Goal: Information Seeking & Learning: Check status

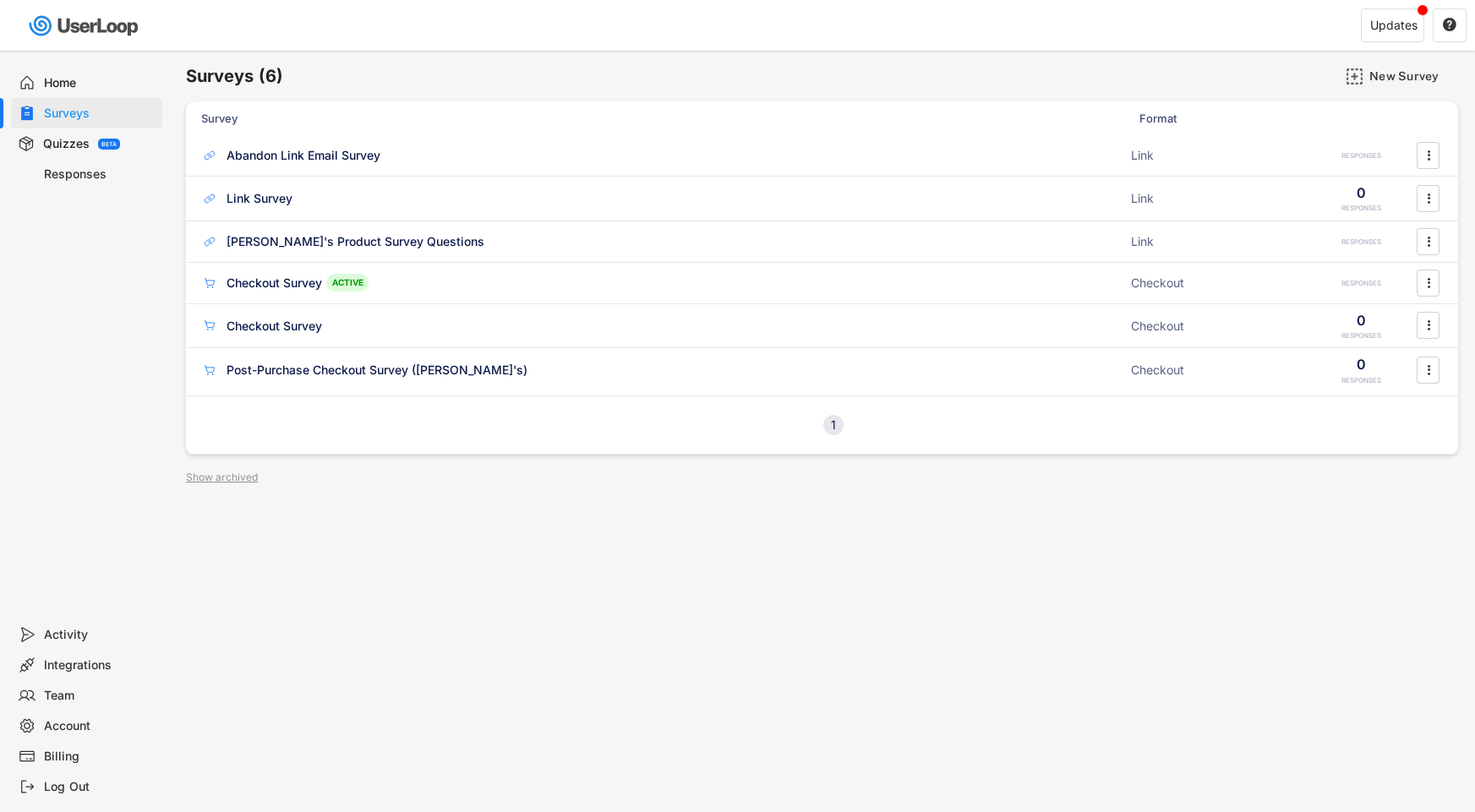
click at [60, 80] on div "Home" at bounding box center [99, 83] width 112 height 16
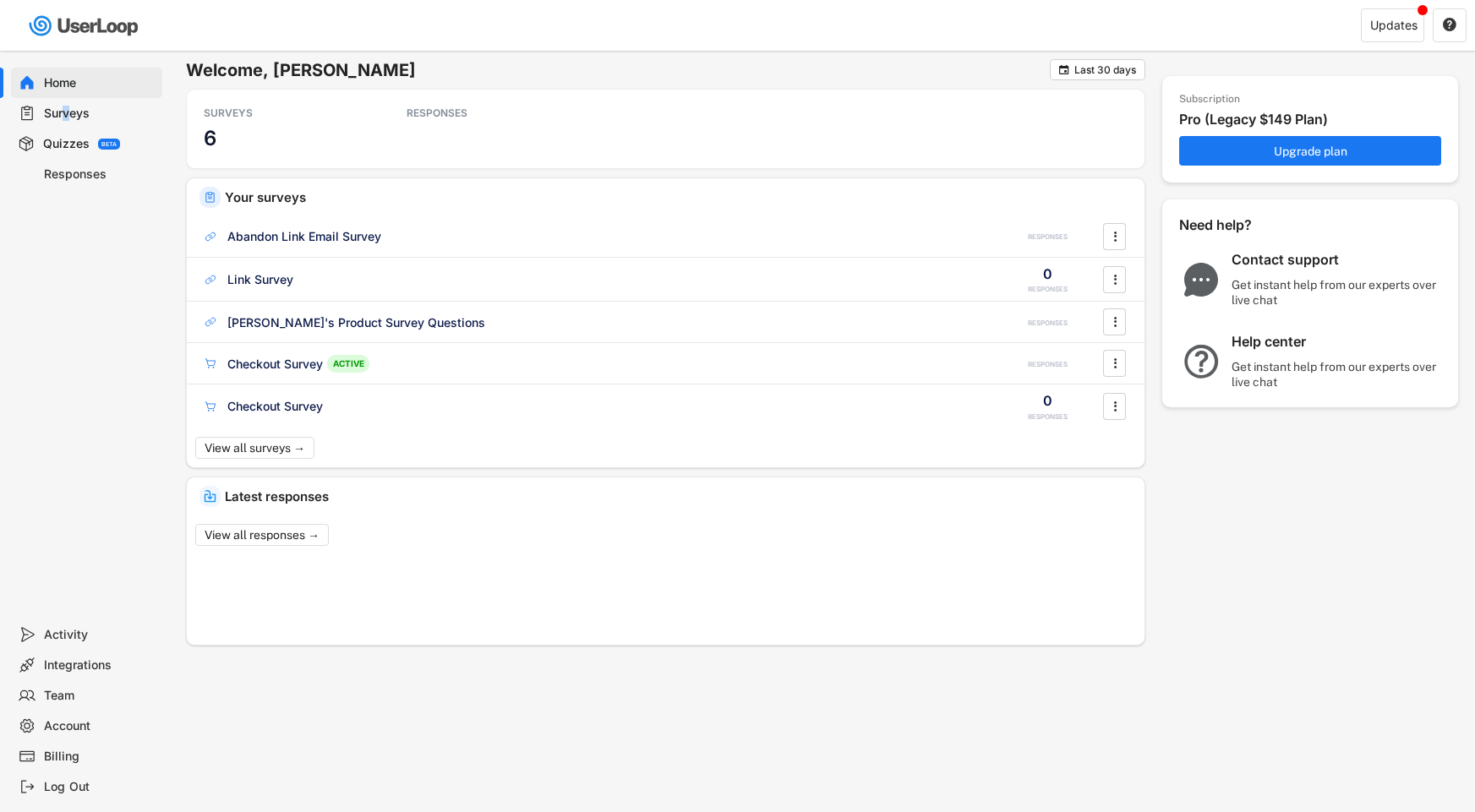
click at [66, 115] on div "Surveys" at bounding box center [99, 114] width 112 height 16
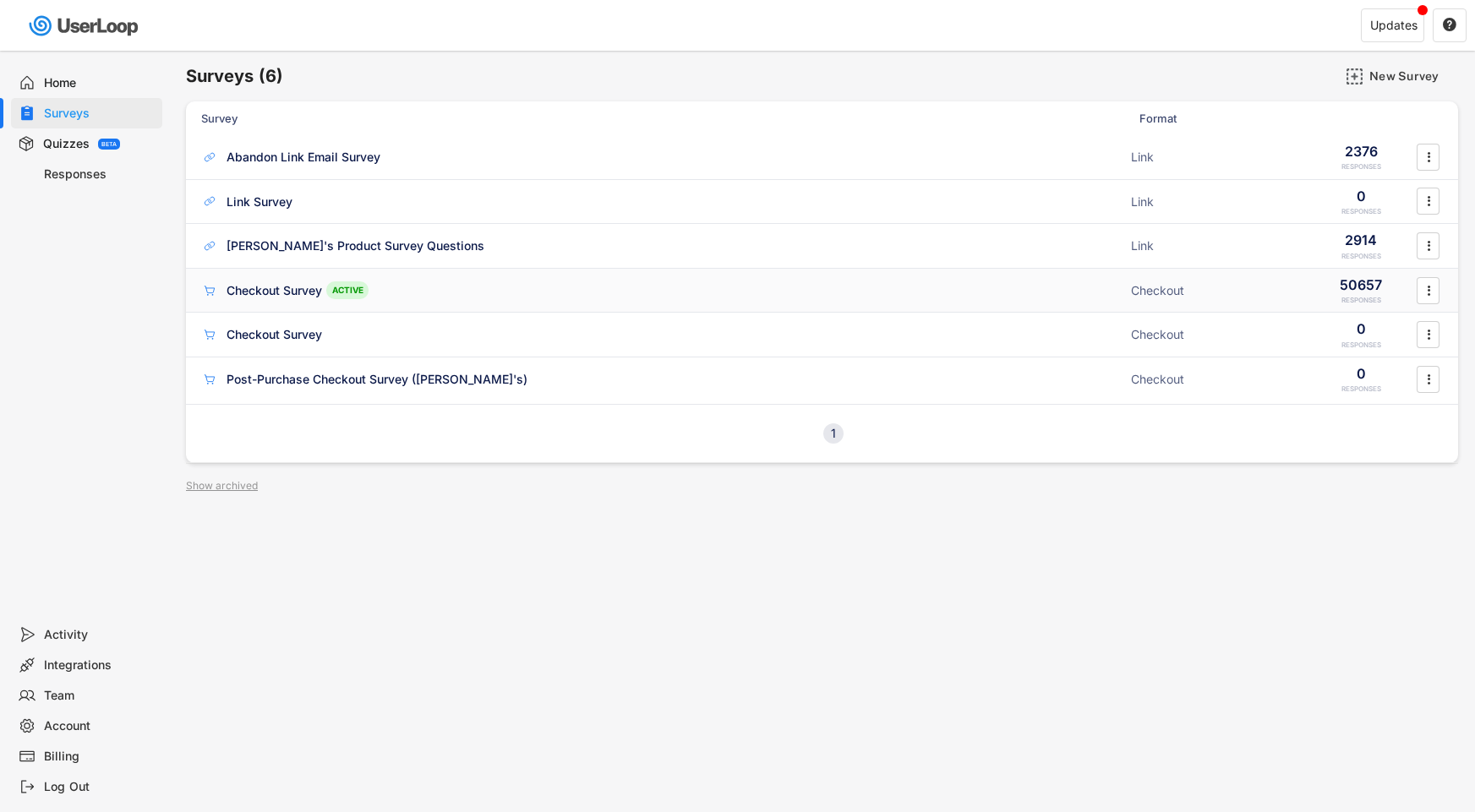
click at [297, 282] on div "Checkout Survey ACTIVE" at bounding box center [661, 291] width 920 height 18
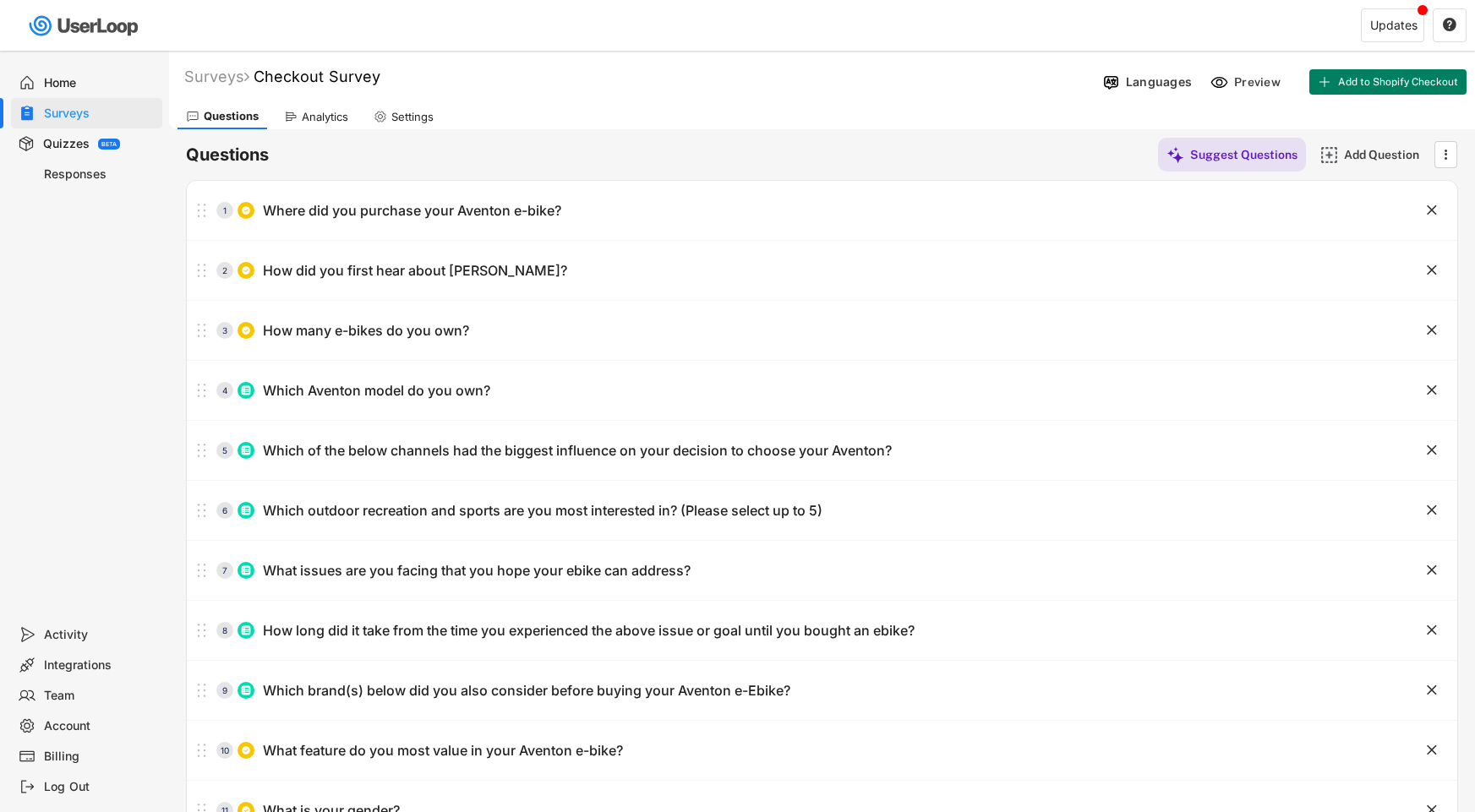
click at [311, 116] on div "Analytics" at bounding box center [325, 117] width 47 height 14
